Goal: Check status: Check status

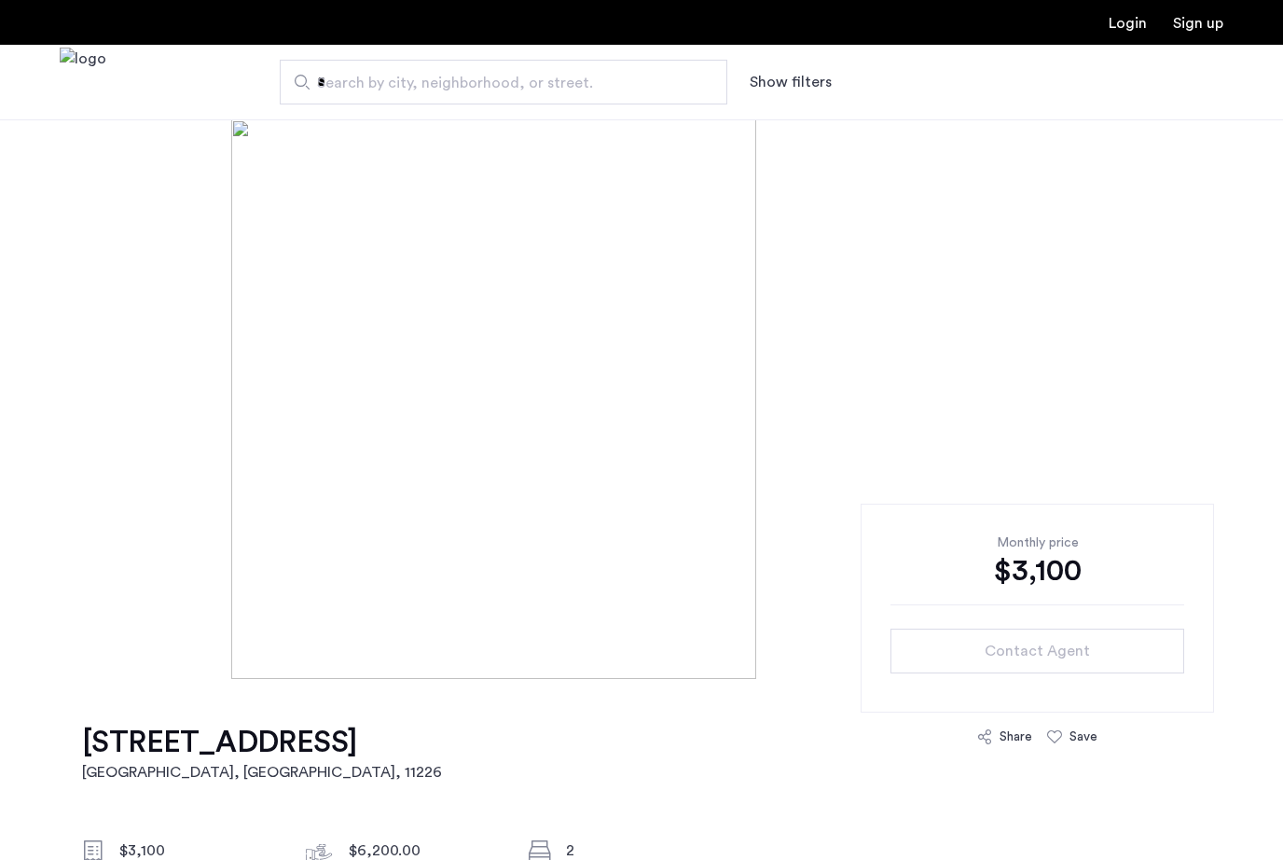
scroll to position [104, 0]
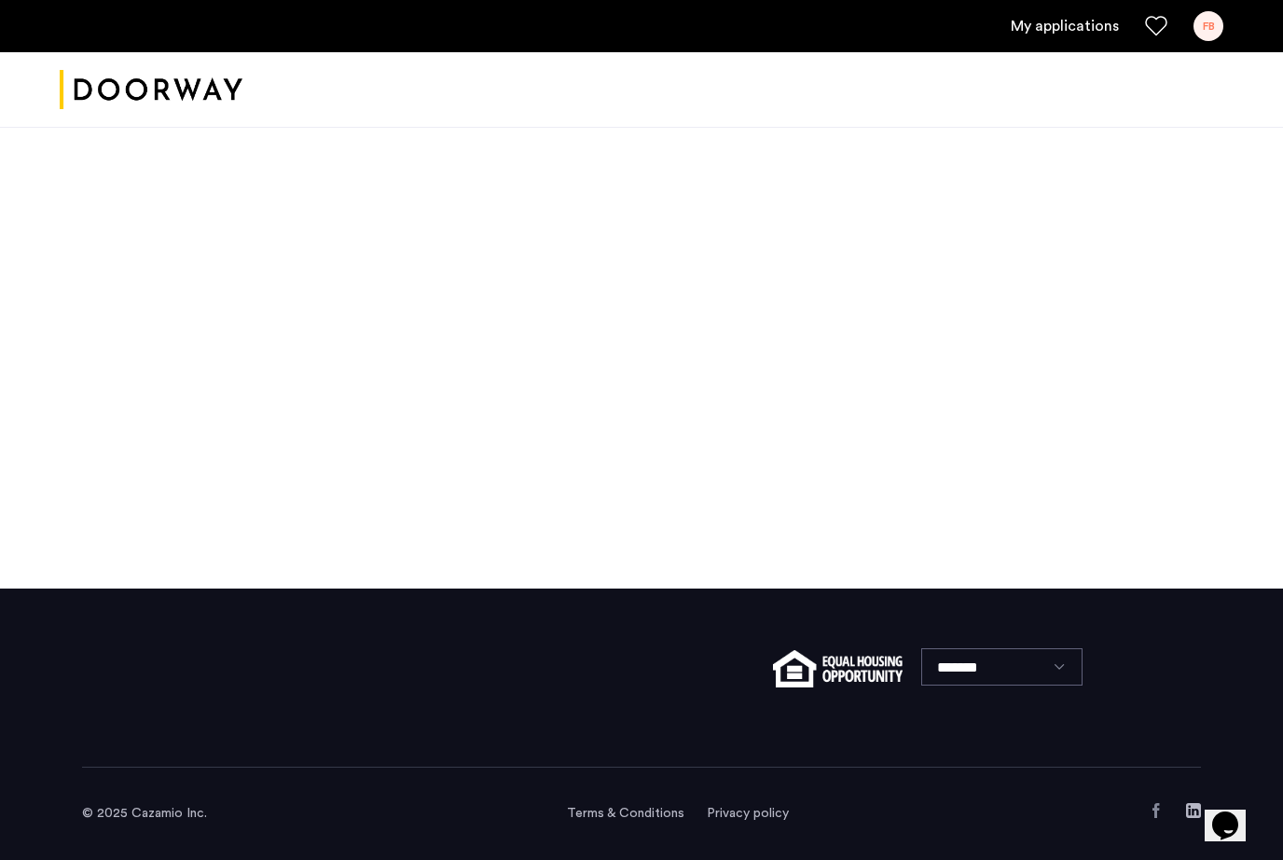
click at [1196, 29] on div "FB" at bounding box center [1209, 26] width 30 height 30
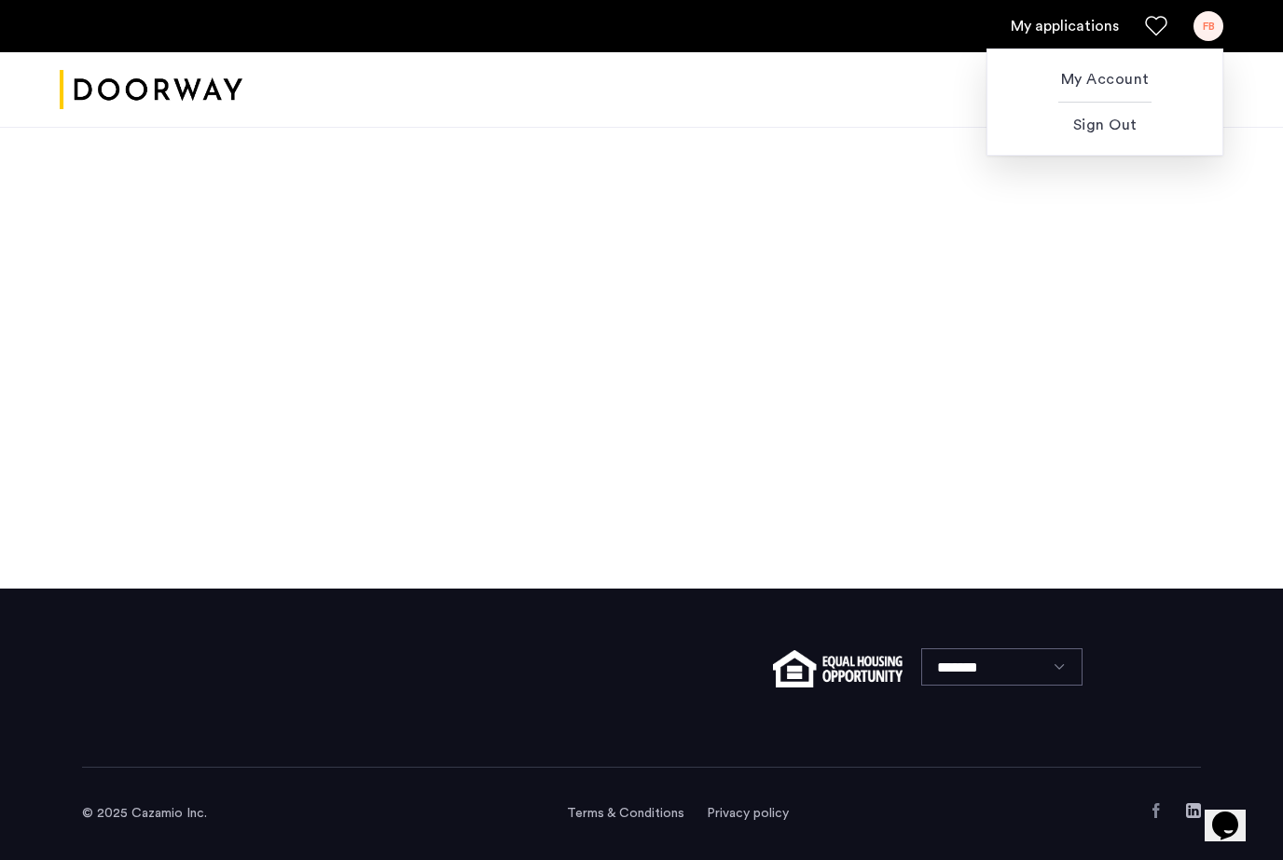
click at [1099, 18] on div at bounding box center [641, 430] width 1283 height 860
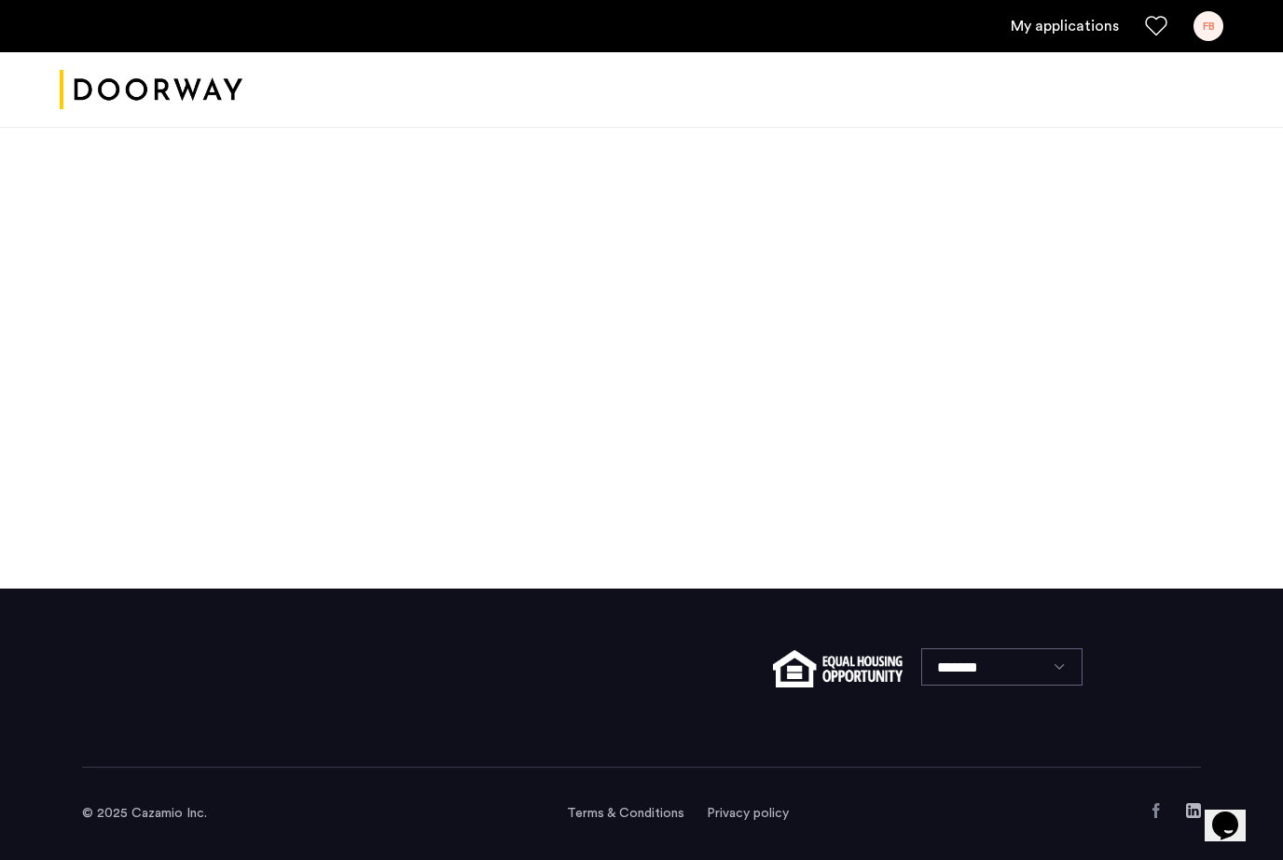
click at [193, 91] on img "Cazamio logo" at bounding box center [151, 90] width 183 height 70
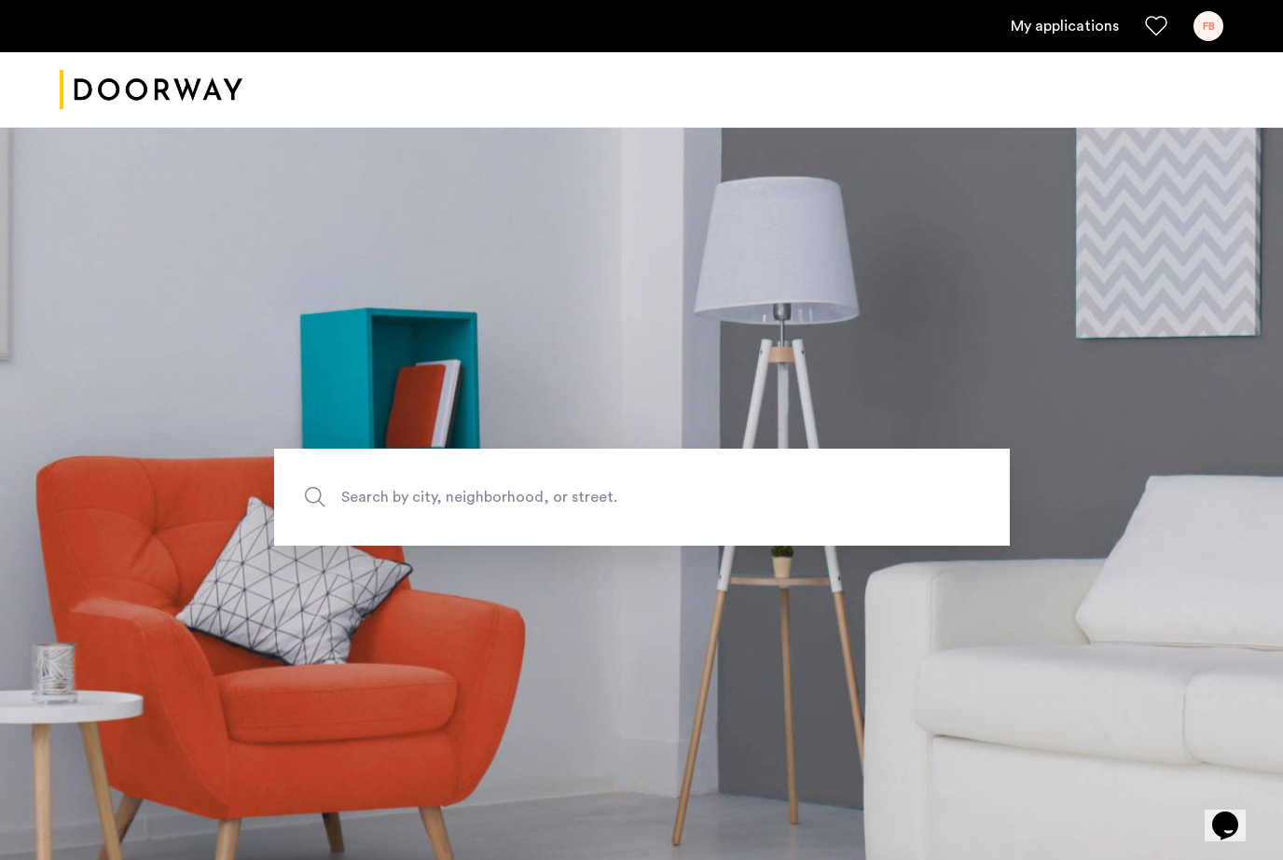
click at [1220, 21] on div "FB" at bounding box center [1209, 26] width 30 height 30
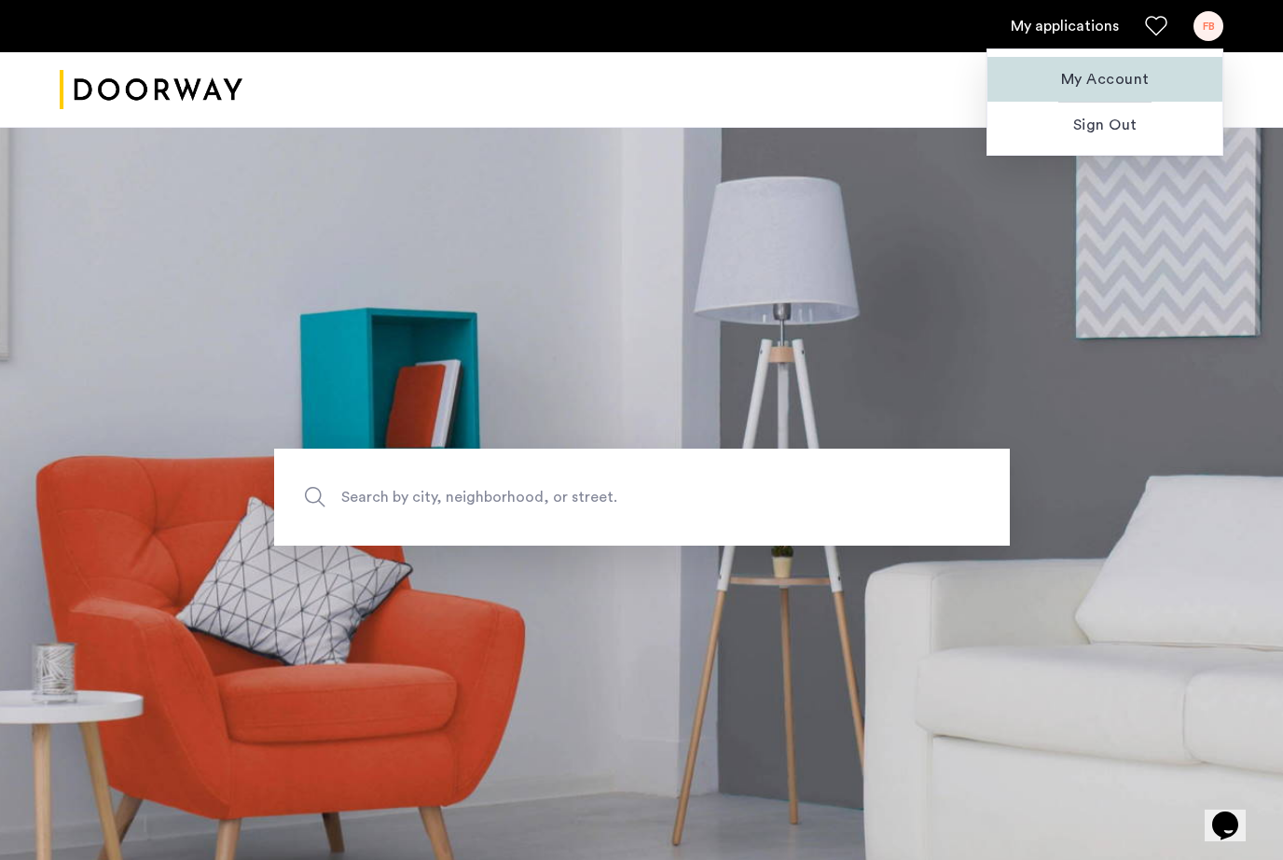
click at [1123, 75] on span "My Account" at bounding box center [1104, 79] width 205 height 22
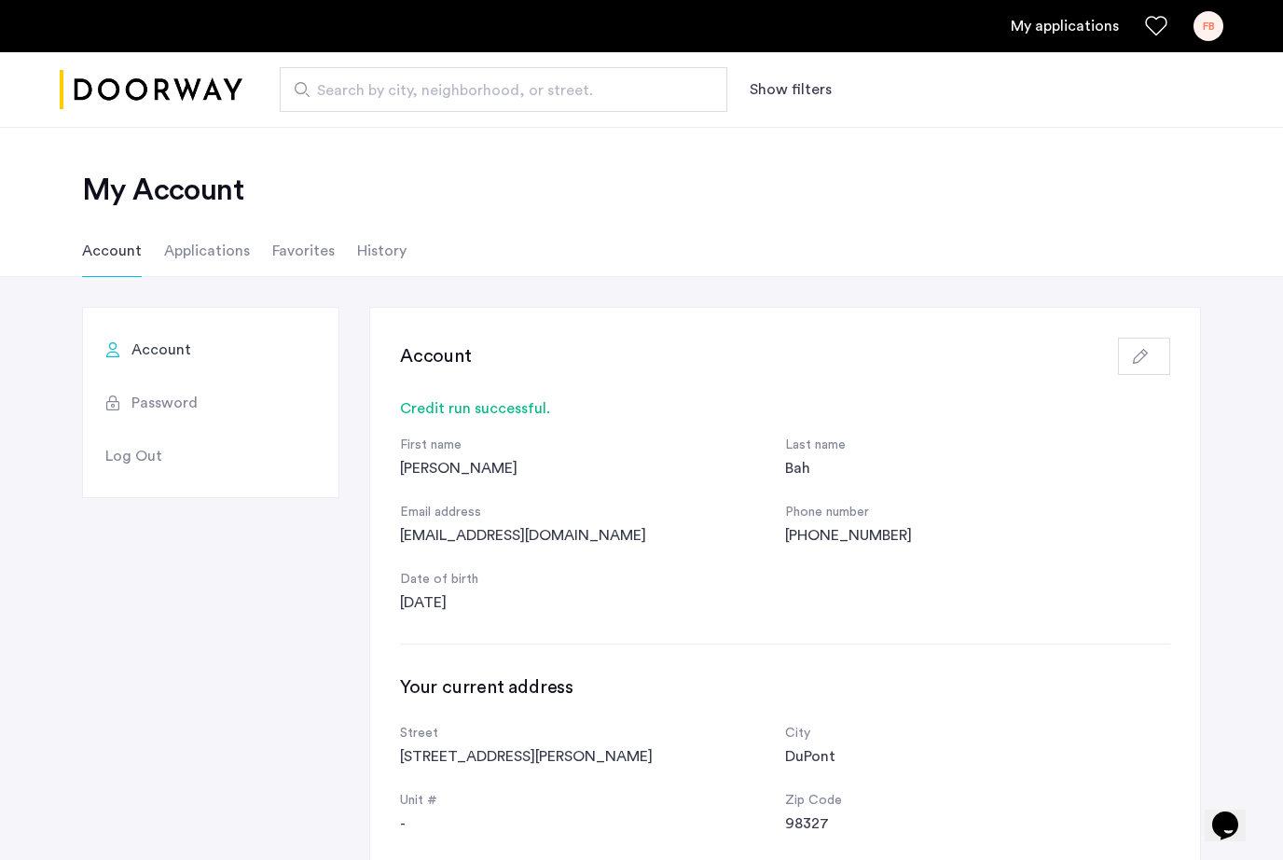
click at [204, 252] on li "Applications" at bounding box center [207, 251] width 86 height 52
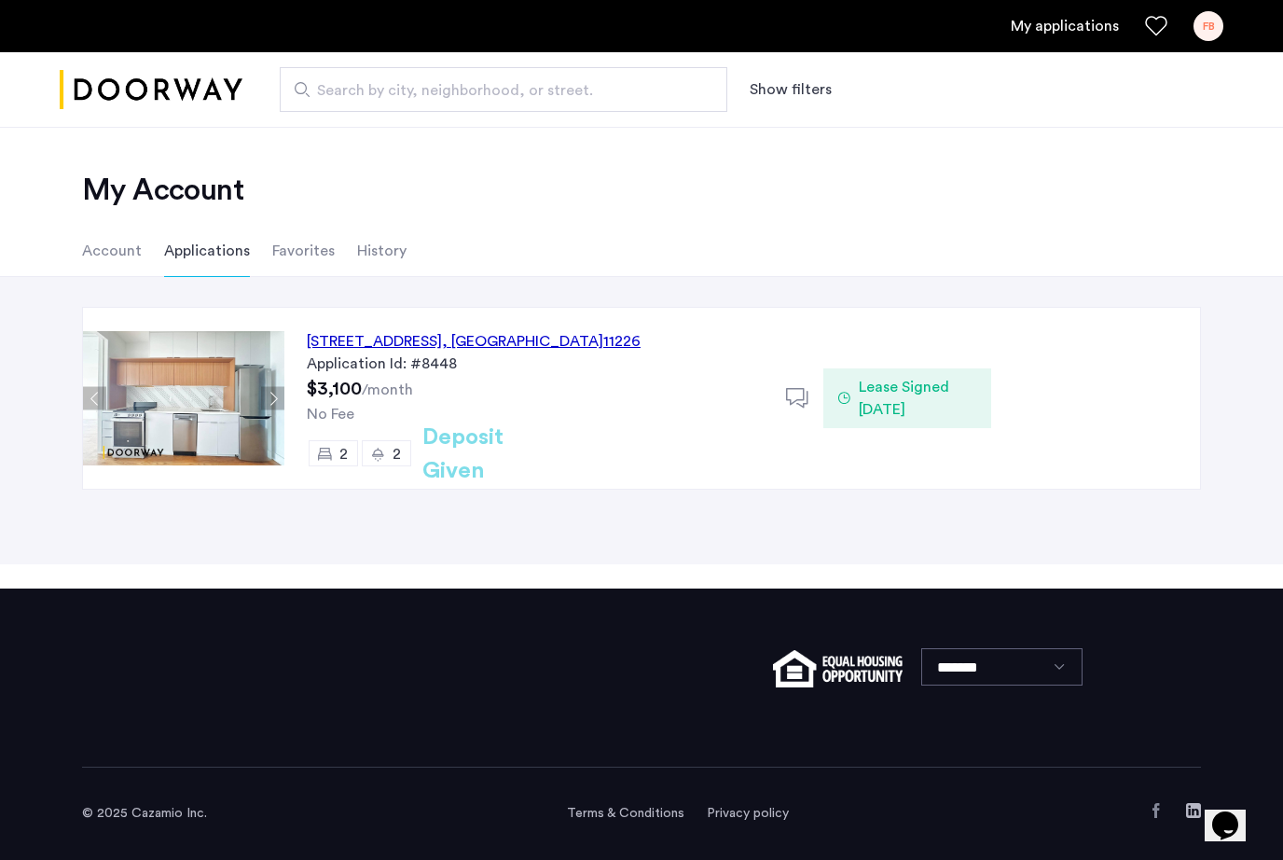
click at [469, 344] on div "250 Lenox Road, Unit 7A, Brooklyn , NY 11226" at bounding box center [474, 341] width 334 height 22
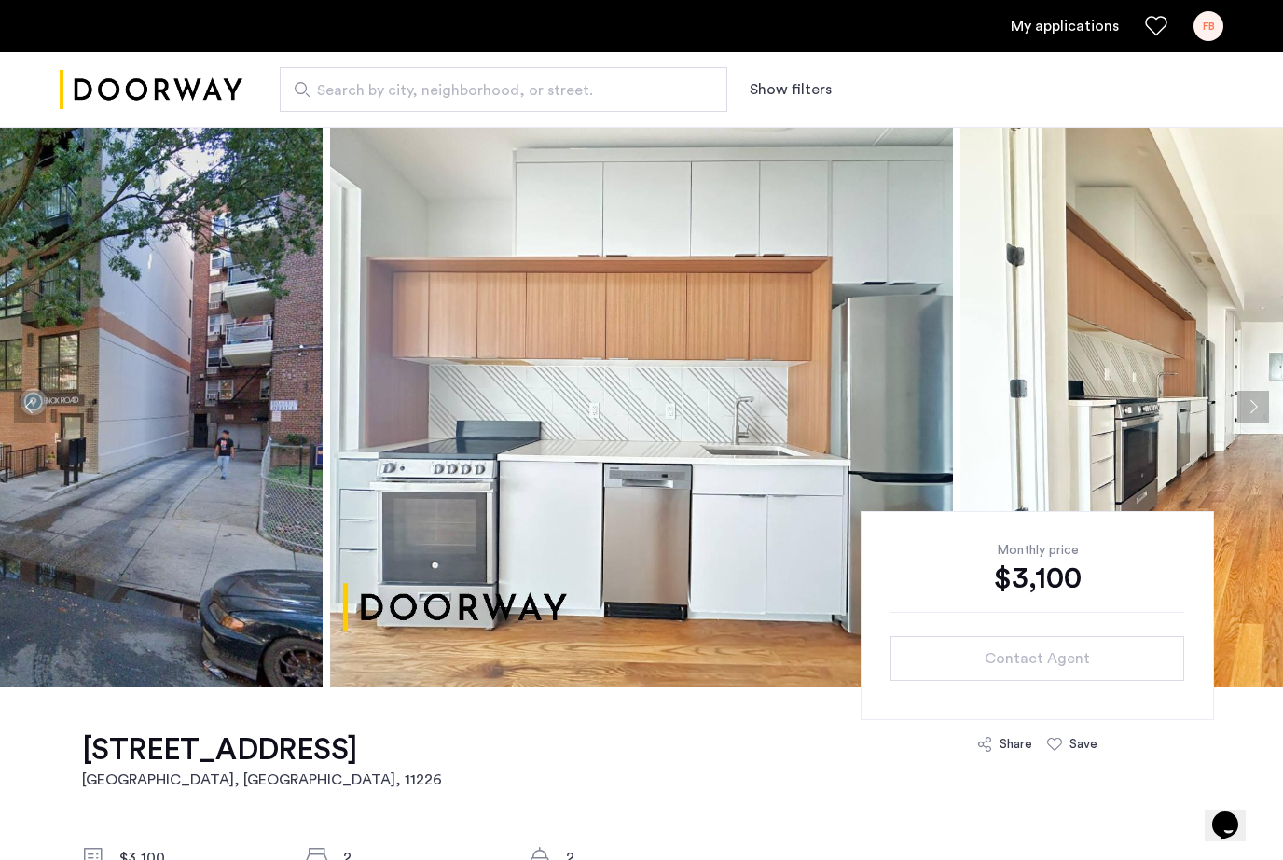
click at [1264, 408] on button "Next apartment" at bounding box center [1253, 407] width 32 height 32
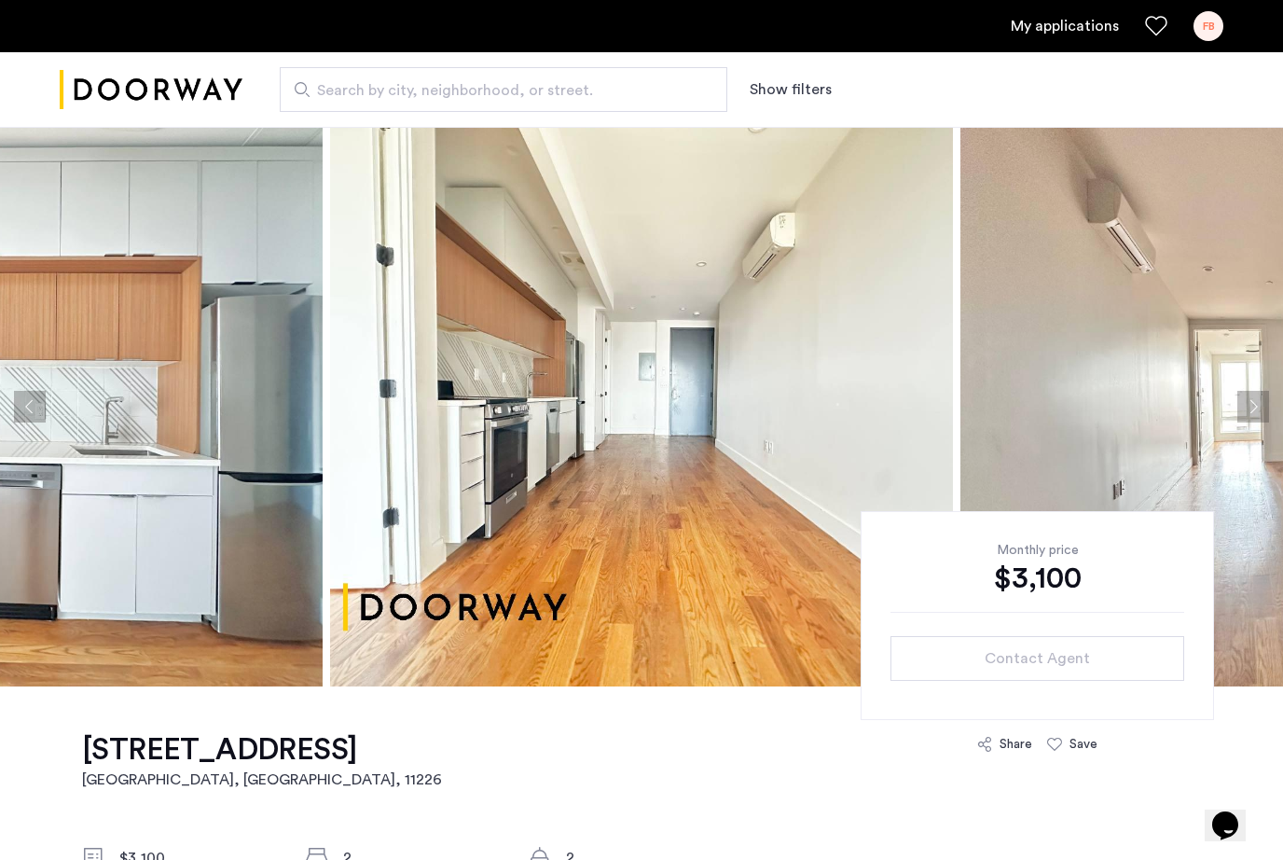
click at [1264, 408] on button "Next apartment" at bounding box center [1253, 407] width 32 height 32
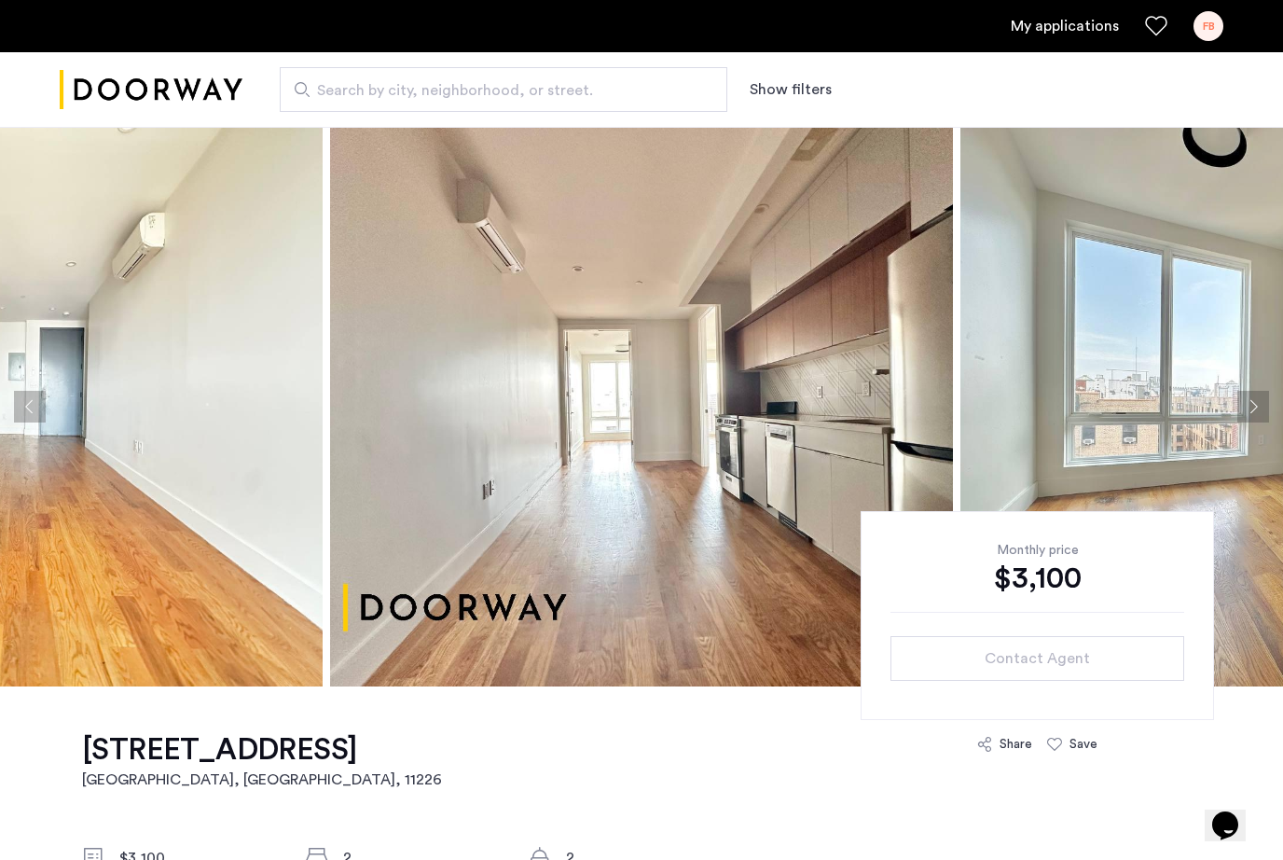
click at [1254, 413] on button "Next apartment" at bounding box center [1253, 407] width 32 height 32
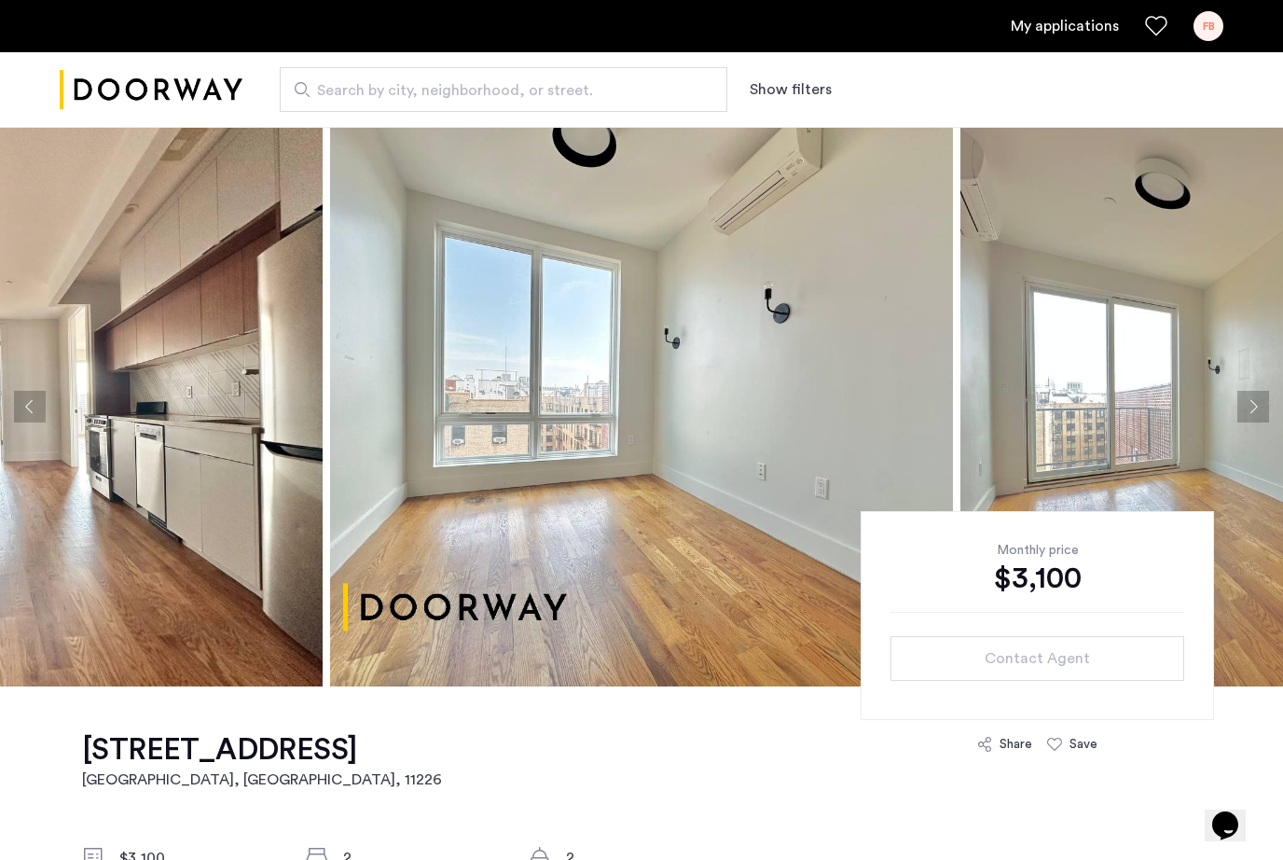
click at [1255, 415] on button "Next apartment" at bounding box center [1253, 407] width 32 height 32
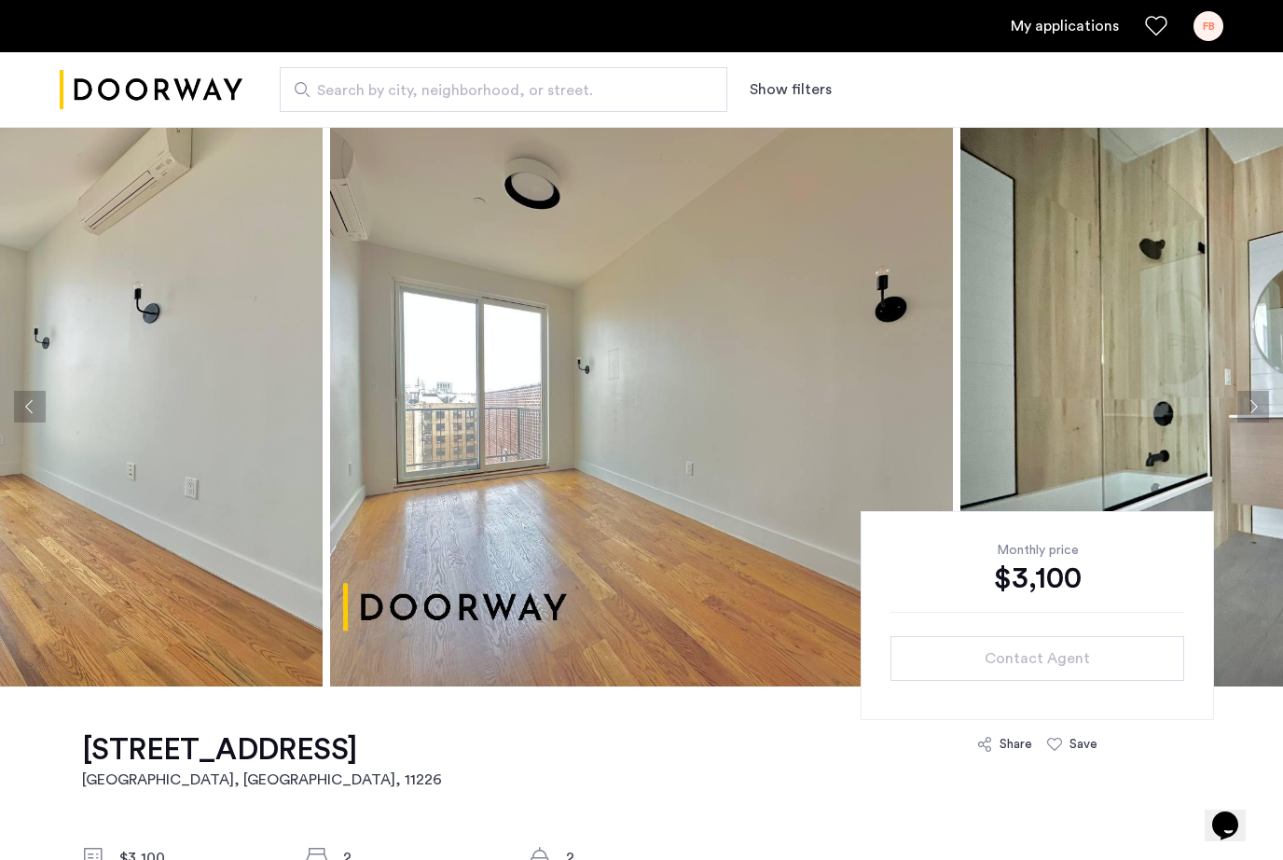
click at [28, 406] on button "Previous apartment" at bounding box center [30, 407] width 32 height 32
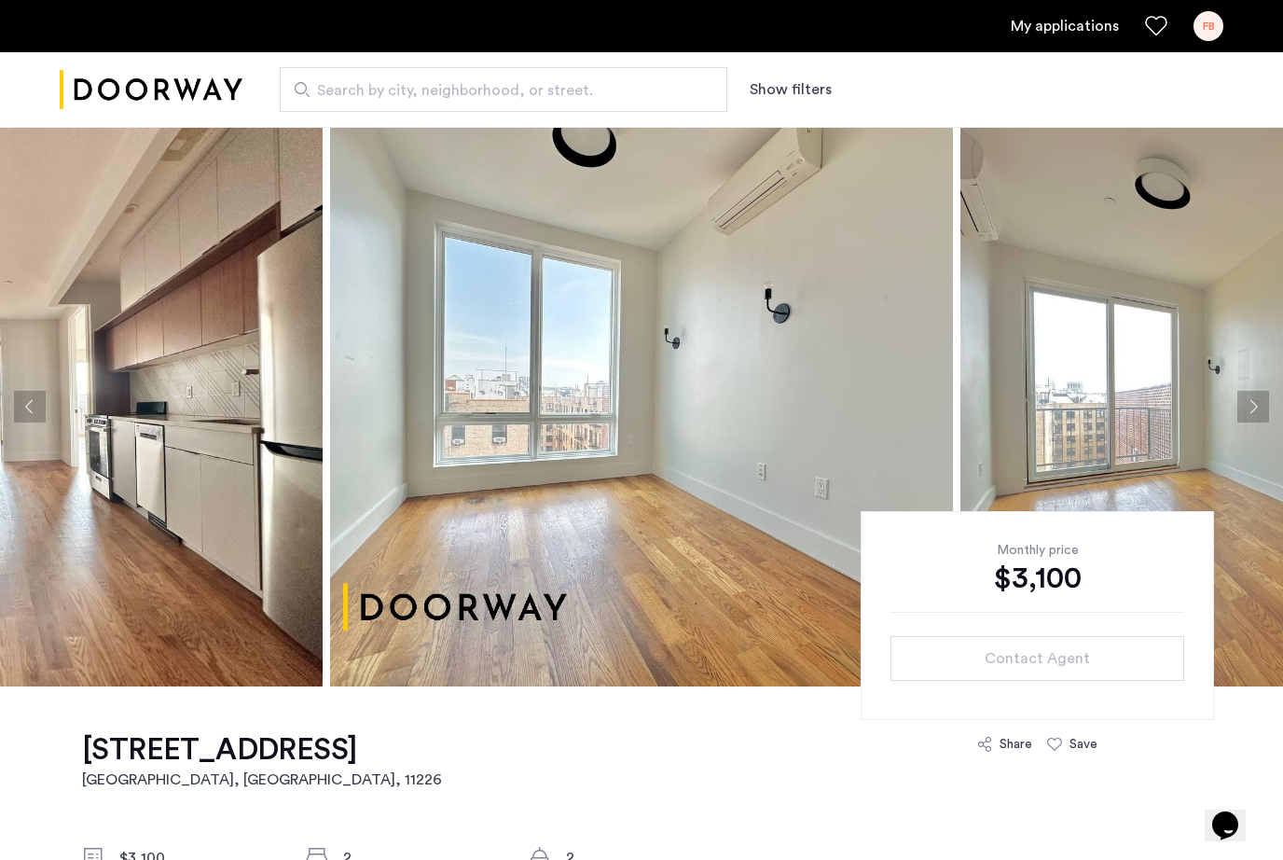
click at [1250, 408] on button "Next apartment" at bounding box center [1253, 407] width 32 height 32
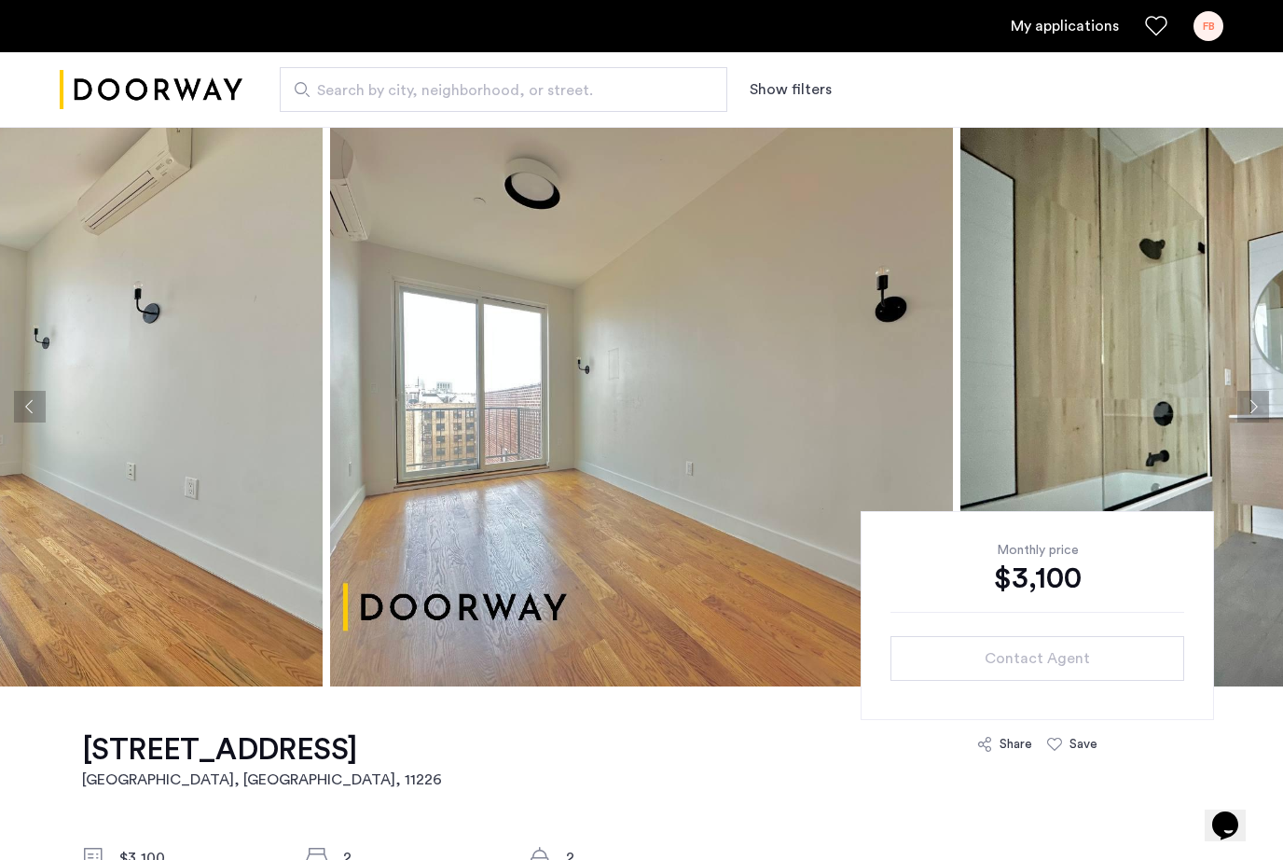
click at [1250, 408] on button "Next apartment" at bounding box center [1253, 407] width 32 height 32
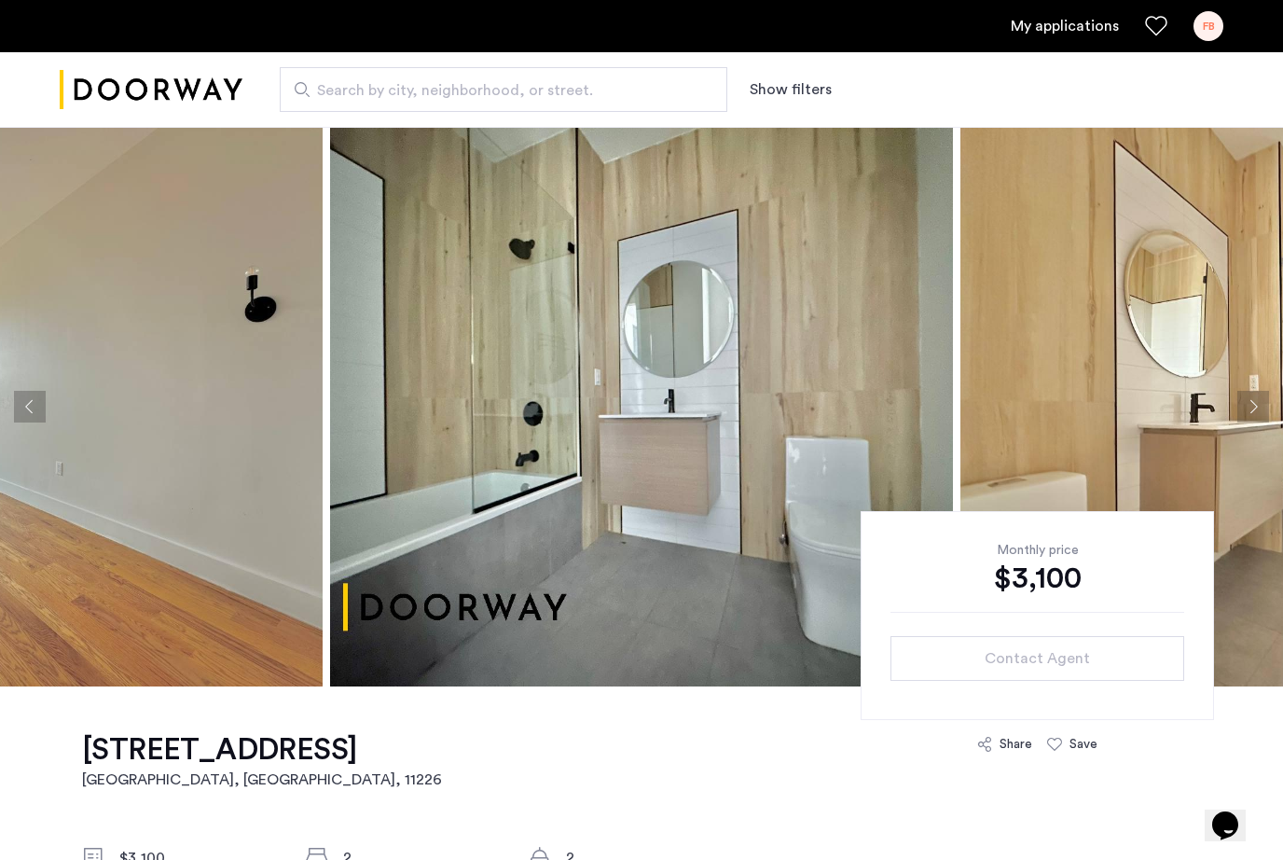
click at [1256, 410] on button "Next apartment" at bounding box center [1253, 407] width 32 height 32
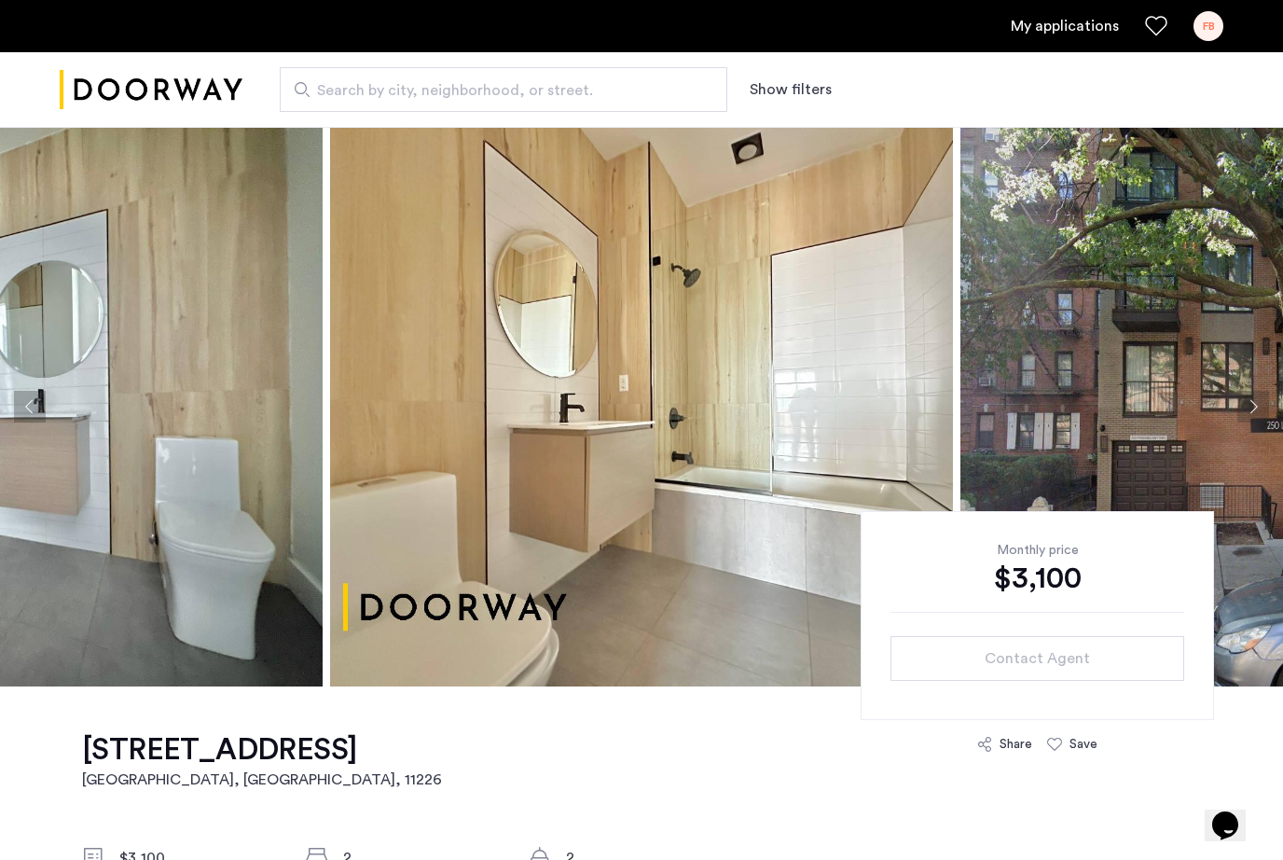
click at [1257, 411] on button "Next apartment" at bounding box center [1253, 407] width 32 height 32
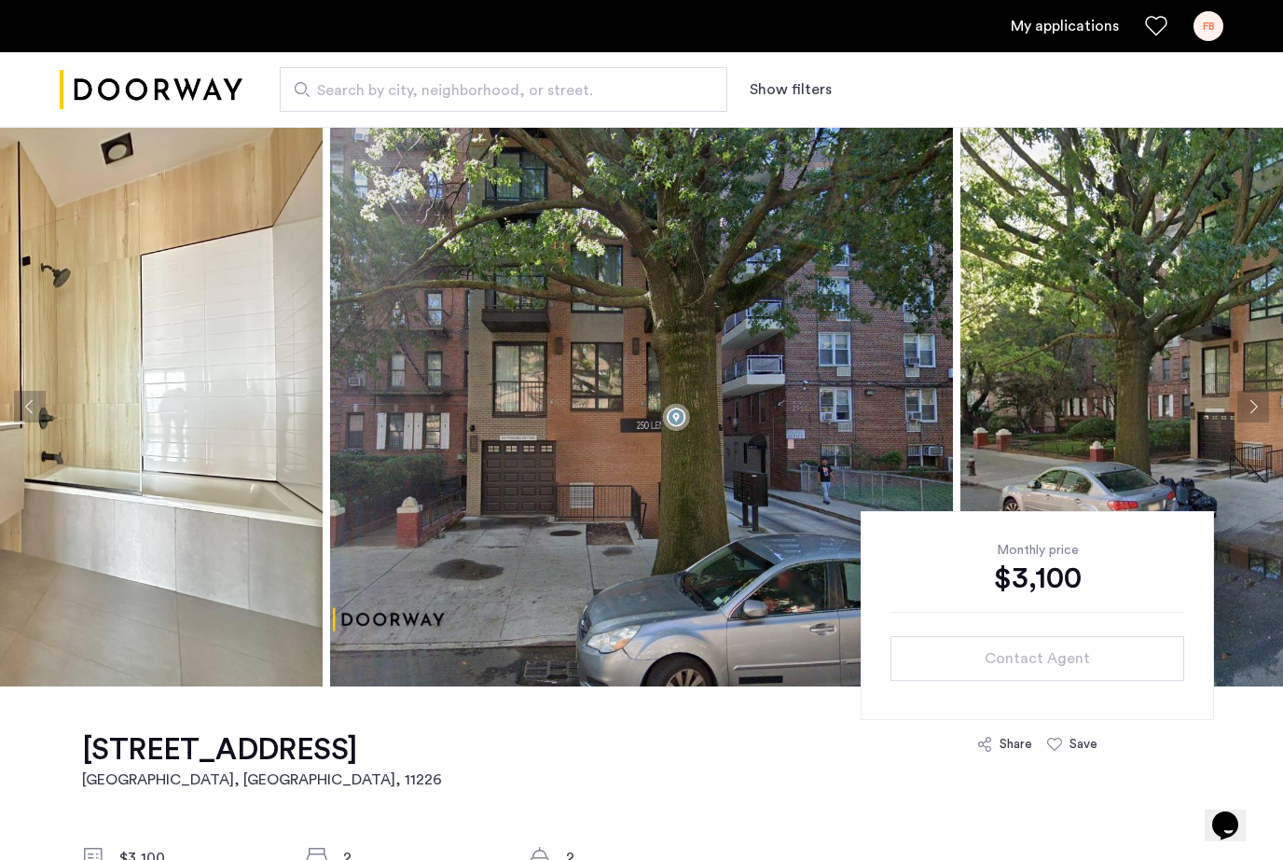
click at [1258, 412] on button "Next apartment" at bounding box center [1253, 407] width 32 height 32
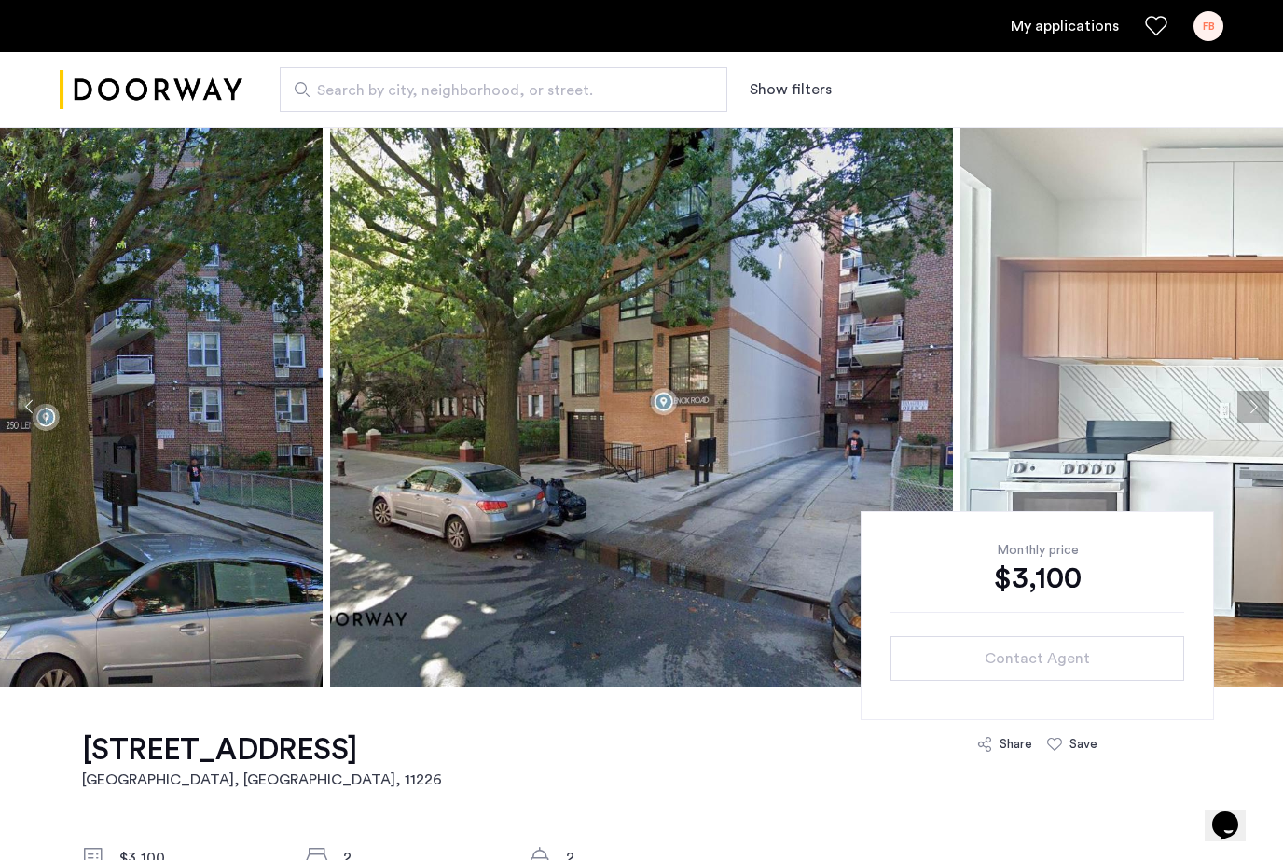
click at [1258, 413] on button "Next apartment" at bounding box center [1253, 407] width 32 height 32
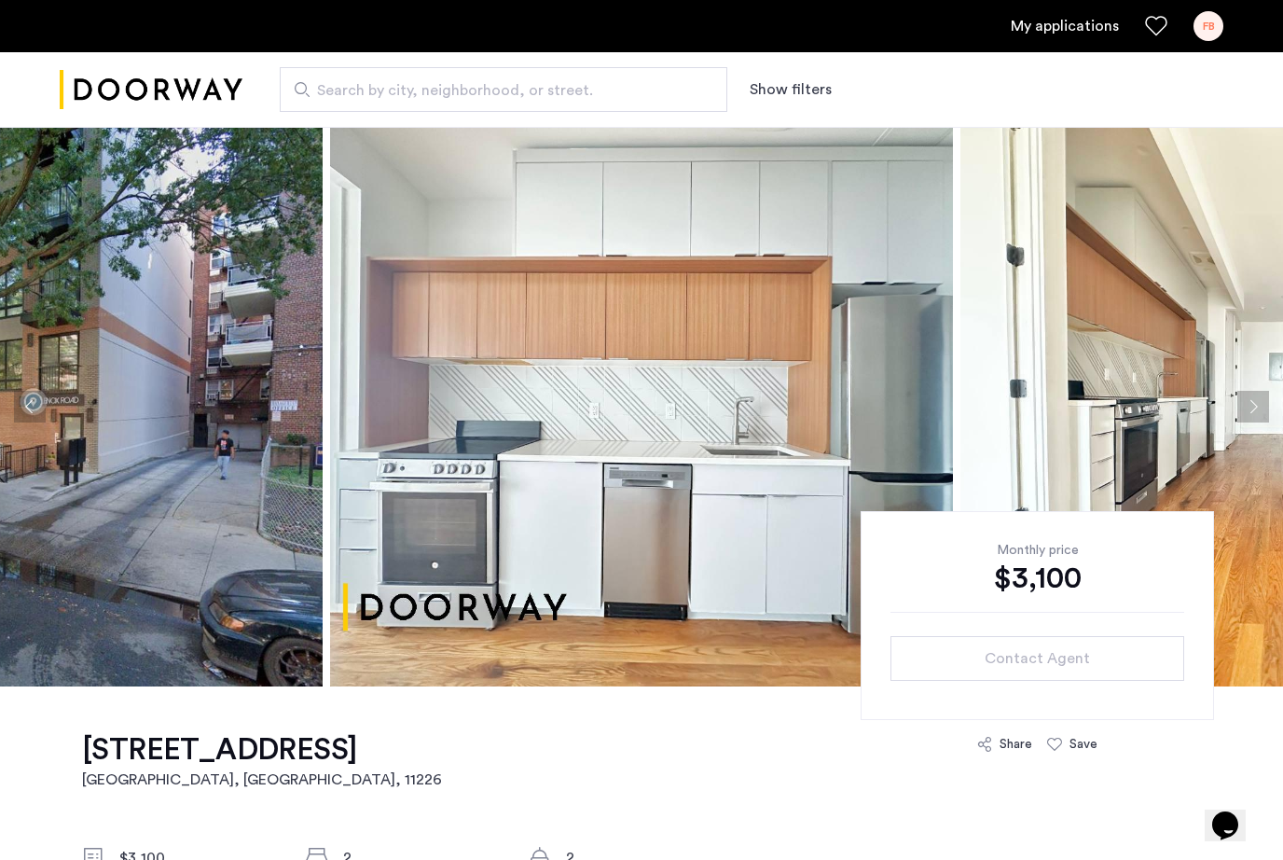
click at [1258, 413] on button "Next apartment" at bounding box center [1253, 407] width 32 height 32
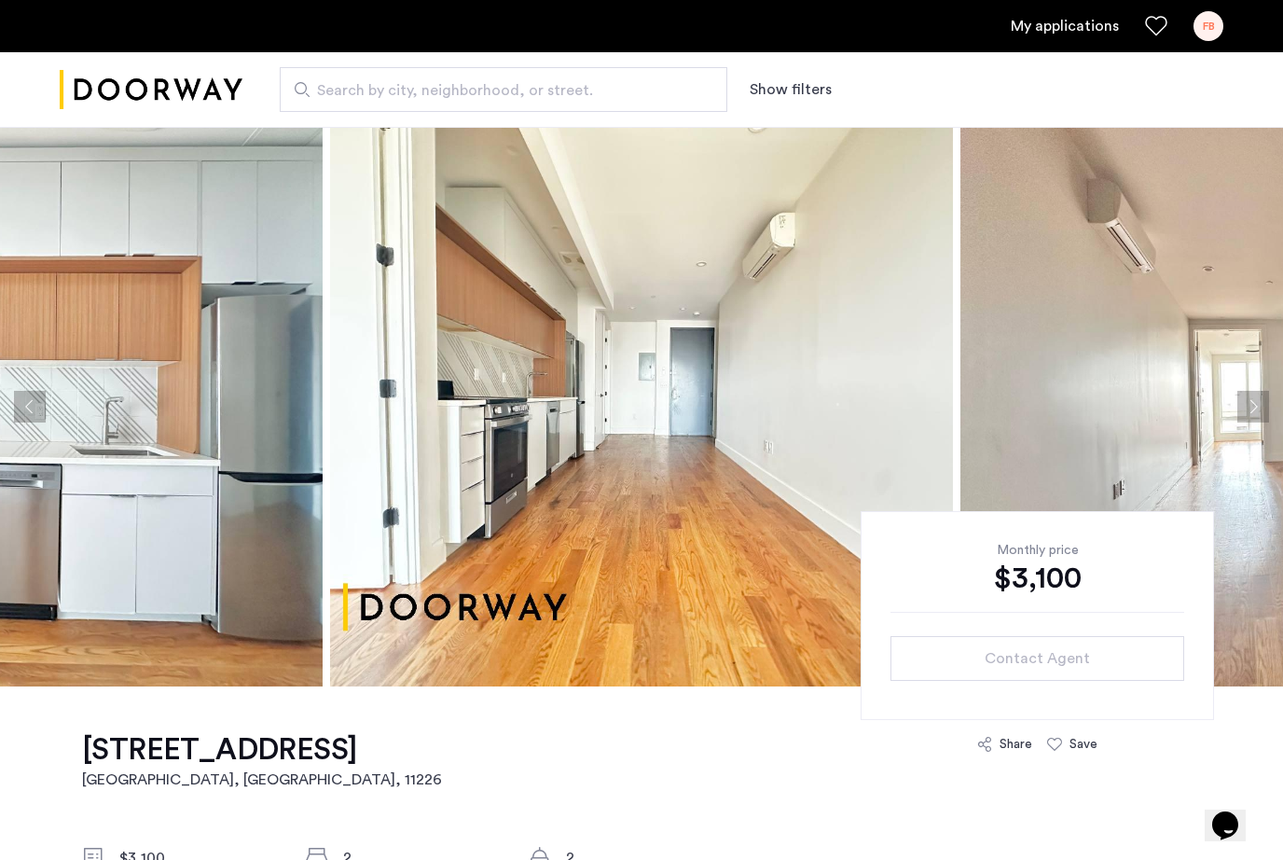
click at [1258, 413] on button "Next apartment" at bounding box center [1253, 407] width 32 height 32
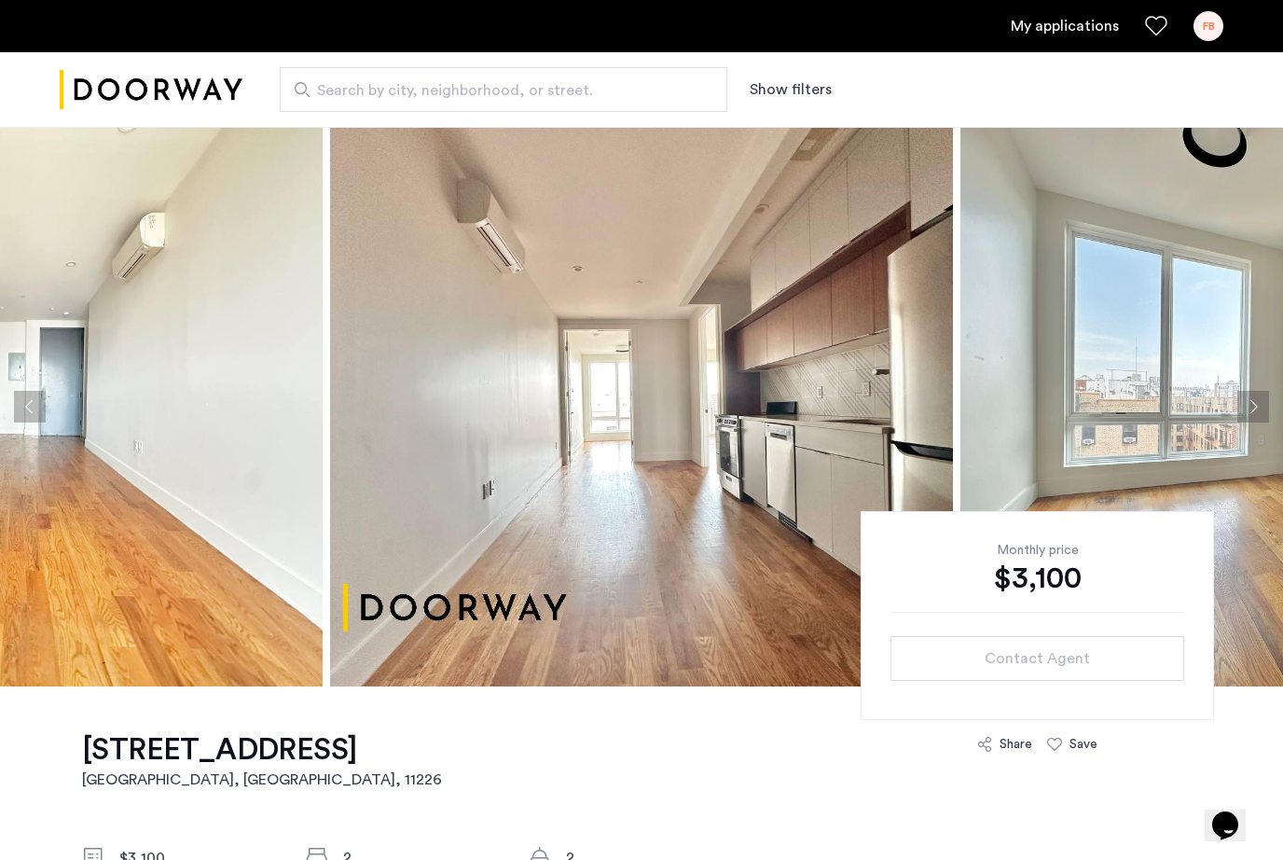
click at [1259, 414] on button "Next apartment" at bounding box center [1253, 407] width 32 height 32
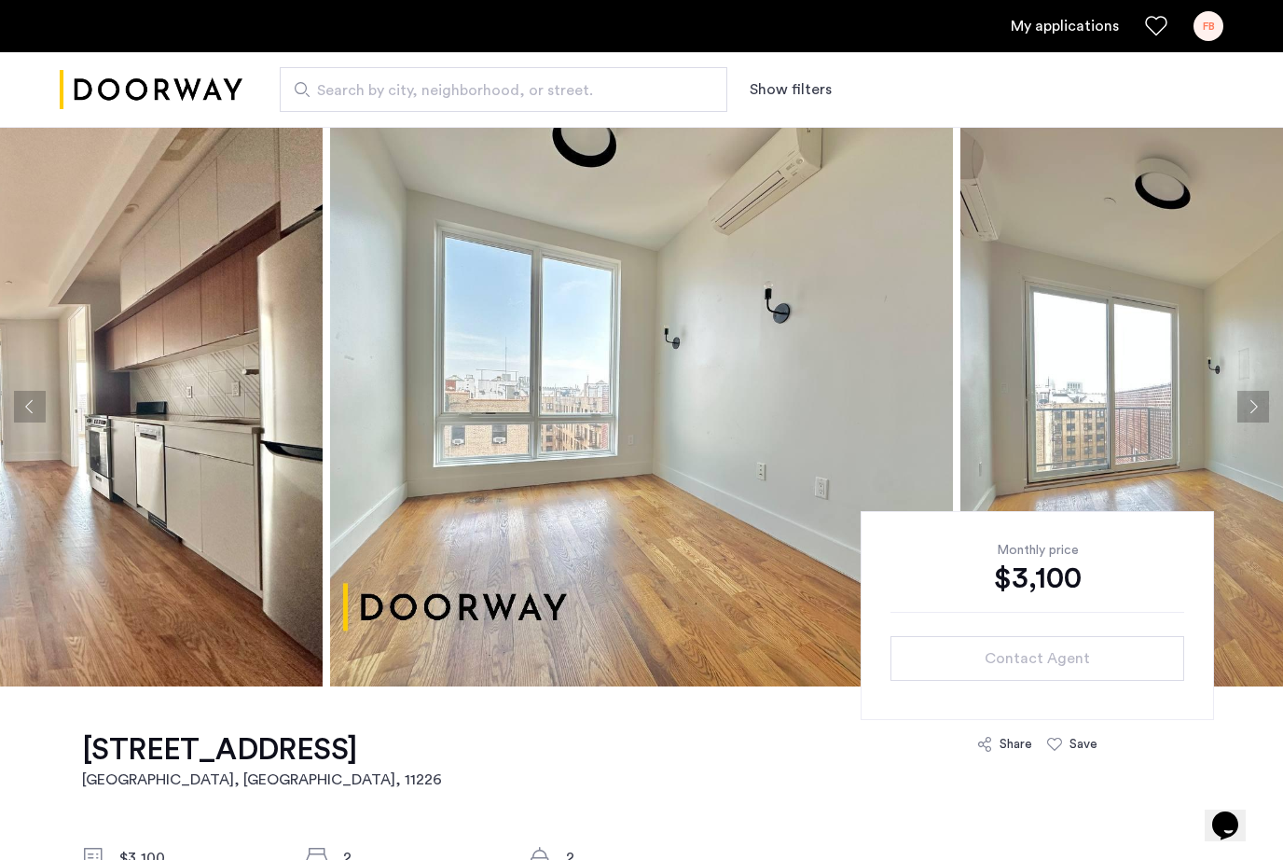
click at [1259, 414] on button "Next apartment" at bounding box center [1253, 407] width 32 height 32
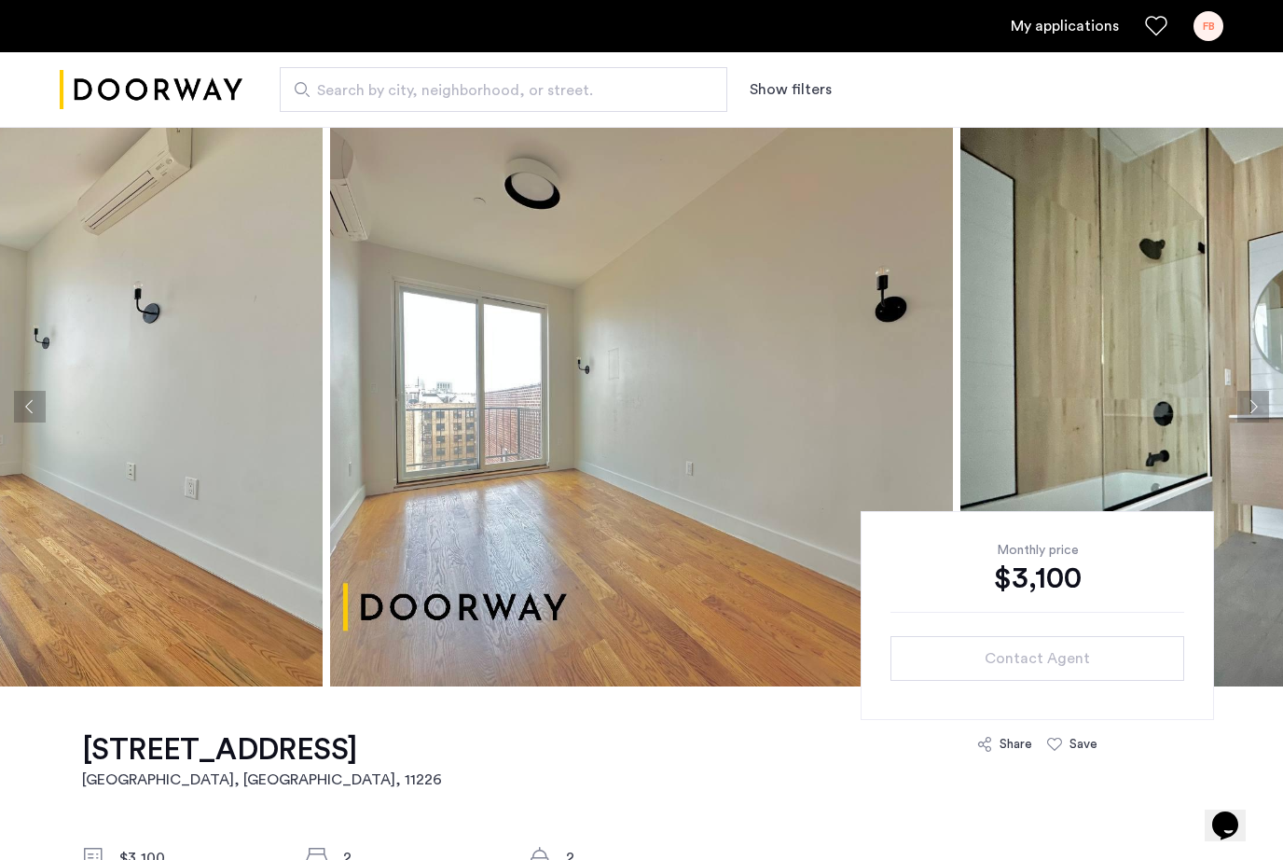
click at [1259, 414] on button "Next apartment" at bounding box center [1253, 407] width 32 height 32
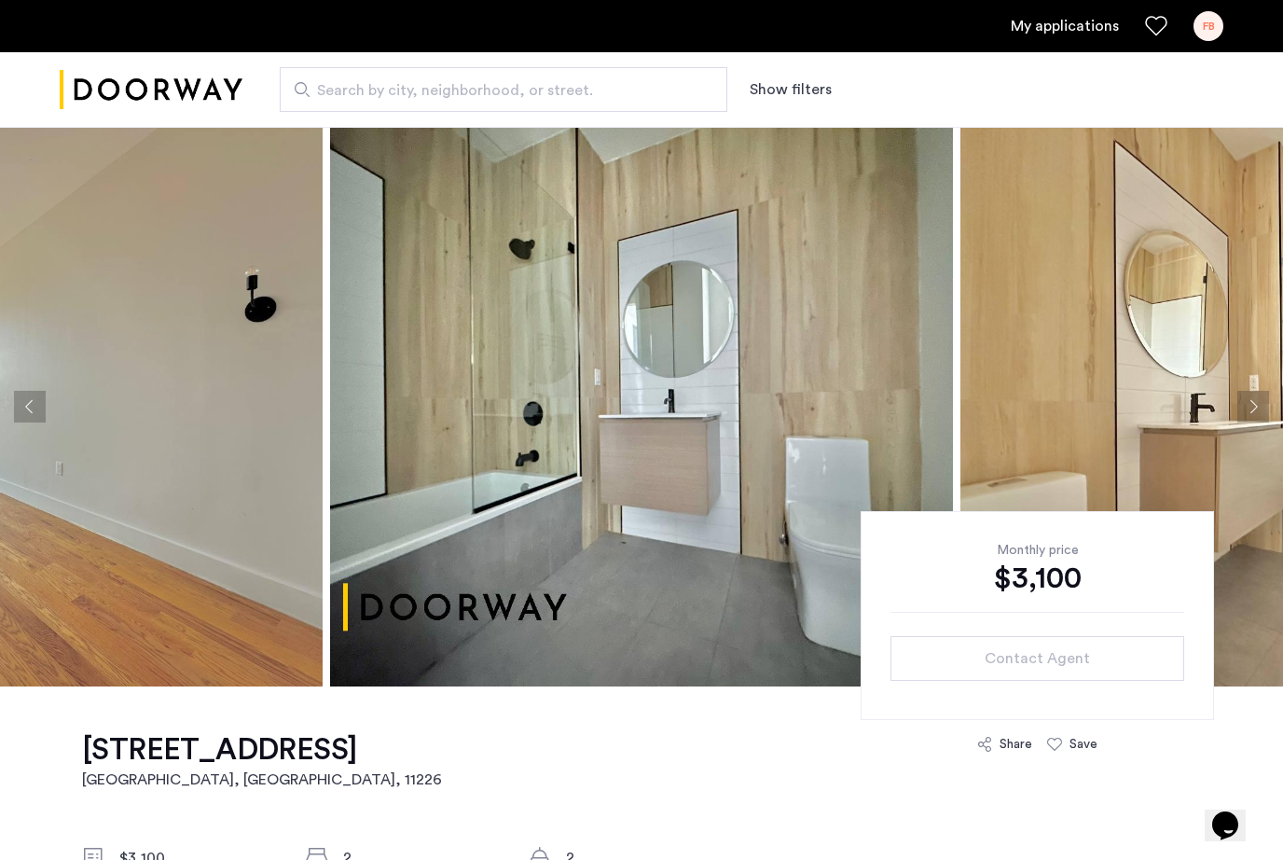
click at [1259, 415] on button "Next apartment" at bounding box center [1253, 407] width 32 height 32
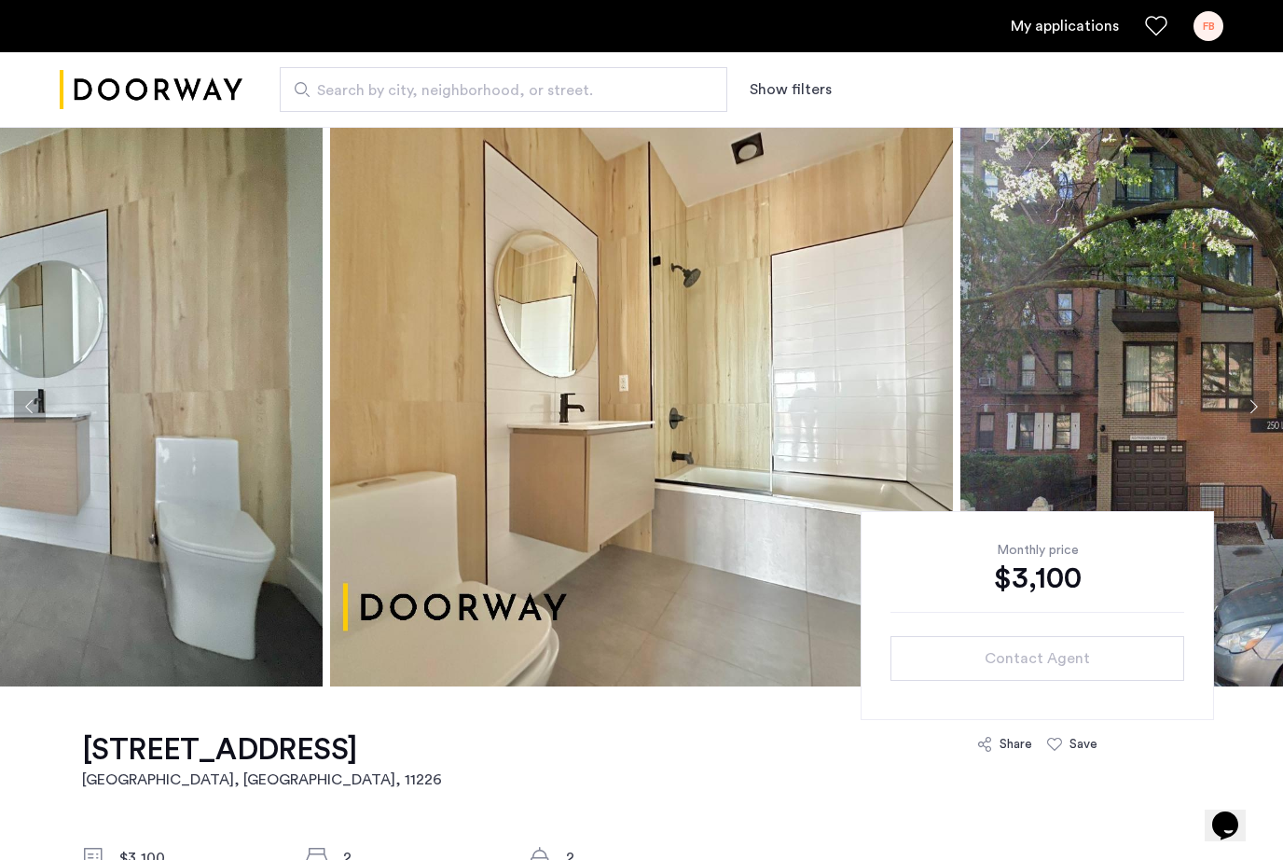
click at [1259, 415] on button "Next apartment" at bounding box center [1253, 407] width 32 height 32
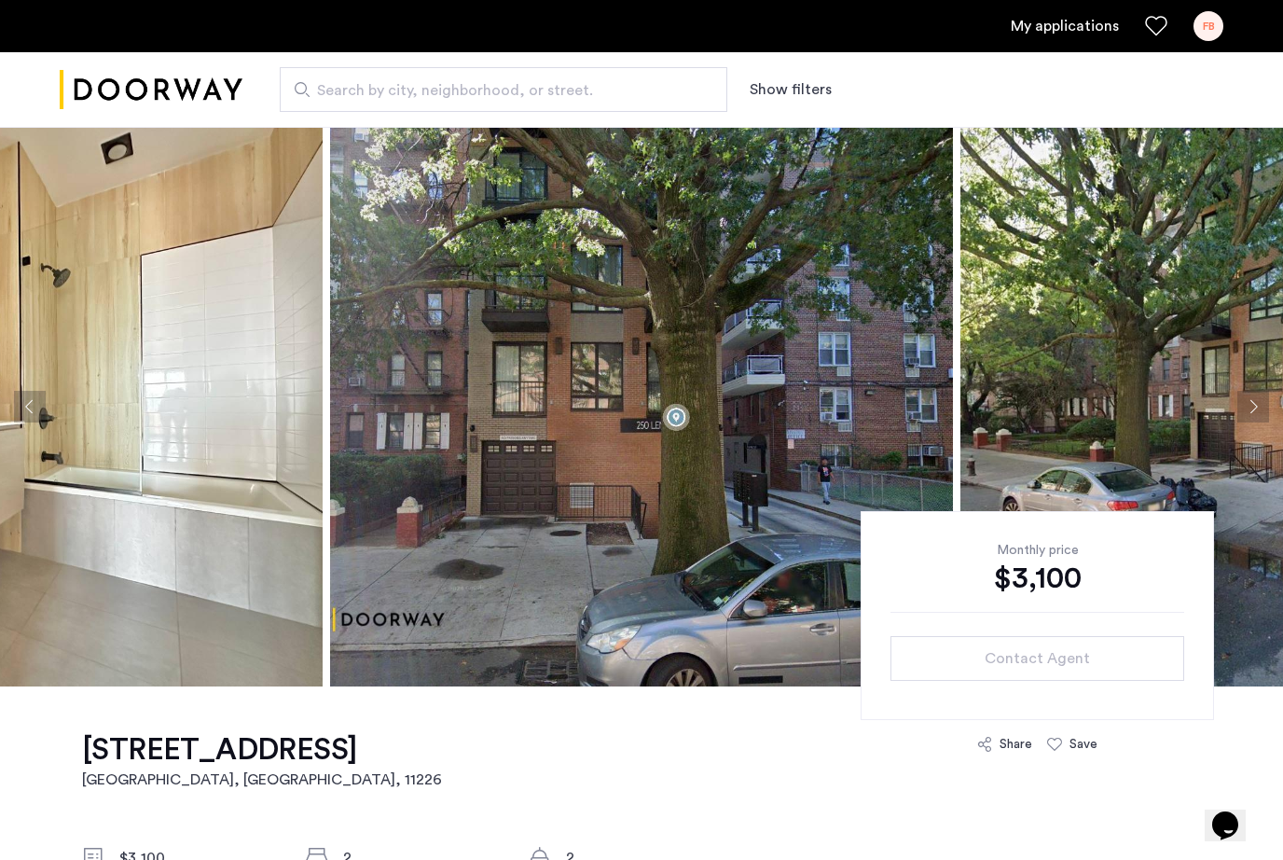
click at [1259, 415] on button "Next apartment" at bounding box center [1253, 407] width 32 height 32
